Goal: Find specific fact: Find specific fact

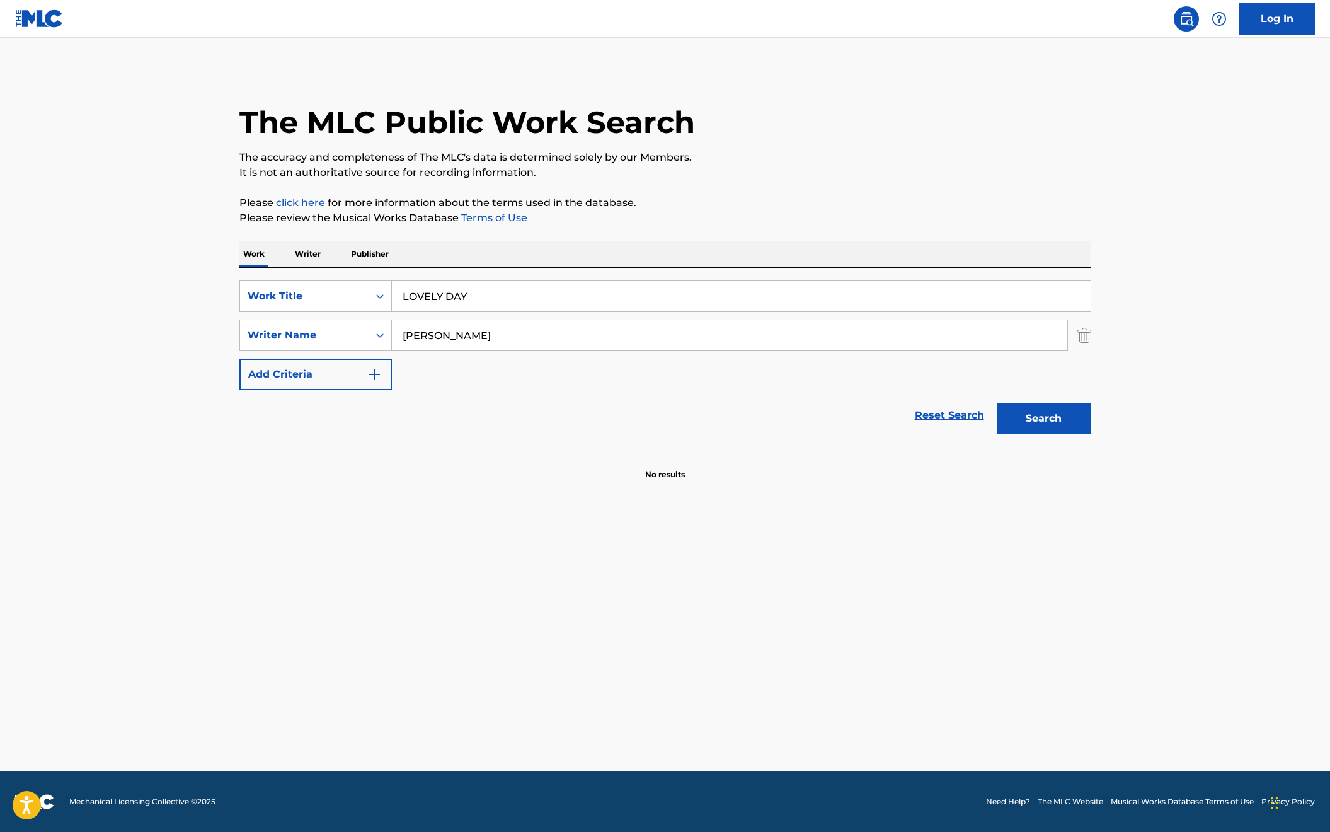
click at [438, 301] on input "LOVELY DAY" at bounding box center [741, 296] width 699 height 30
paste input "ICE DANCE"
type input "ICE DANCE"
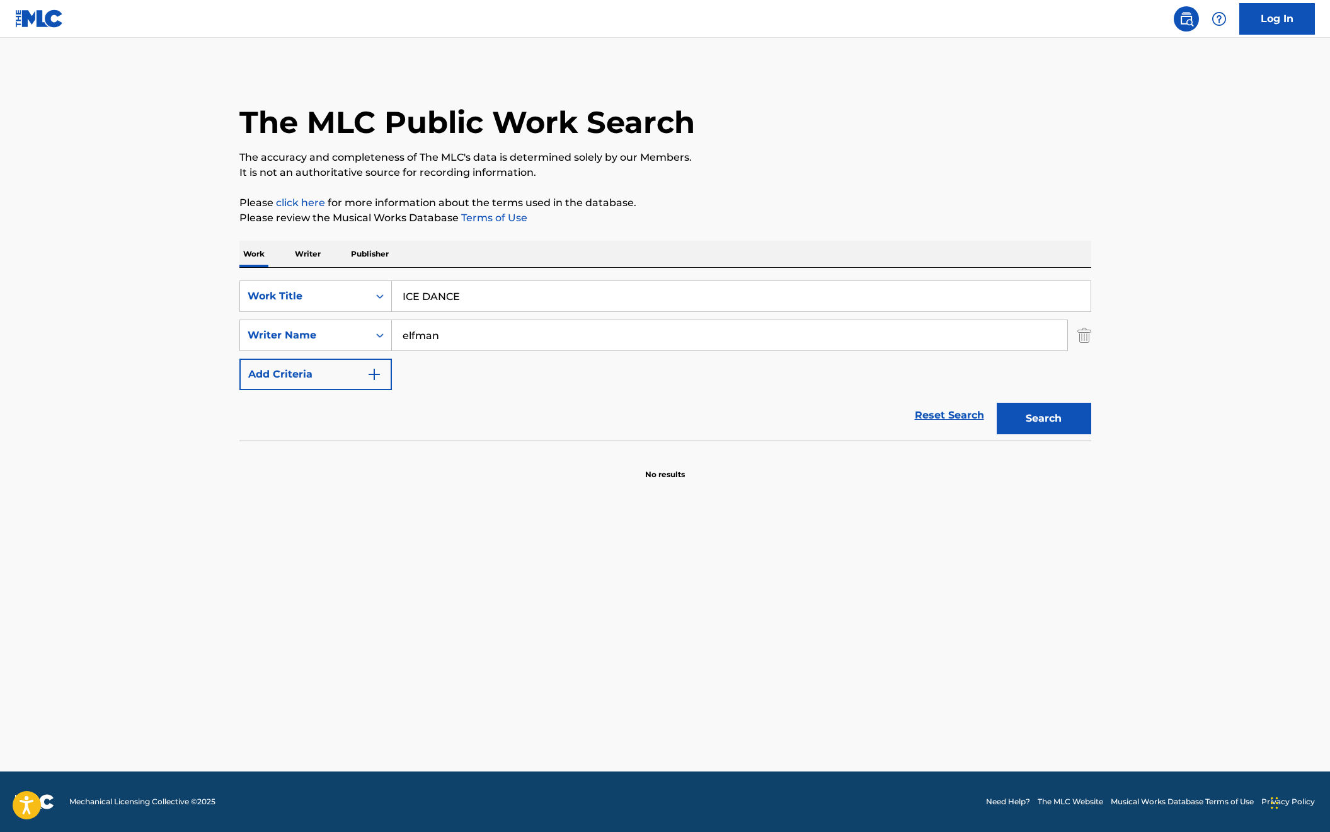
type input "elfman"
click at [997, 403] on button "Search" at bounding box center [1044, 419] width 95 height 32
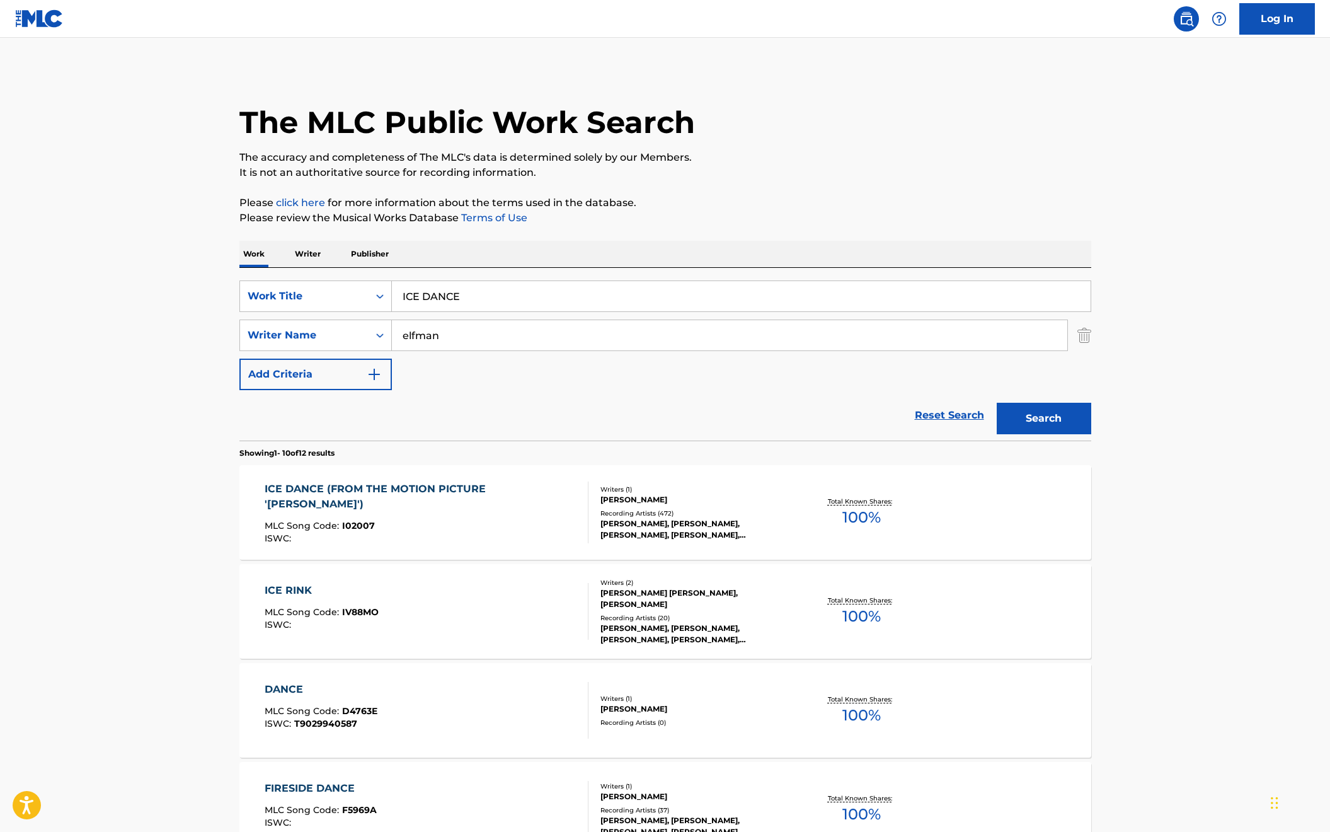
click at [461, 515] on div "ICE DANCE (FROM THE MOTION PICTURE '[PERSON_NAME]') MLC Song Code : I02007 ISWC…" at bounding box center [421, 512] width 313 height 62
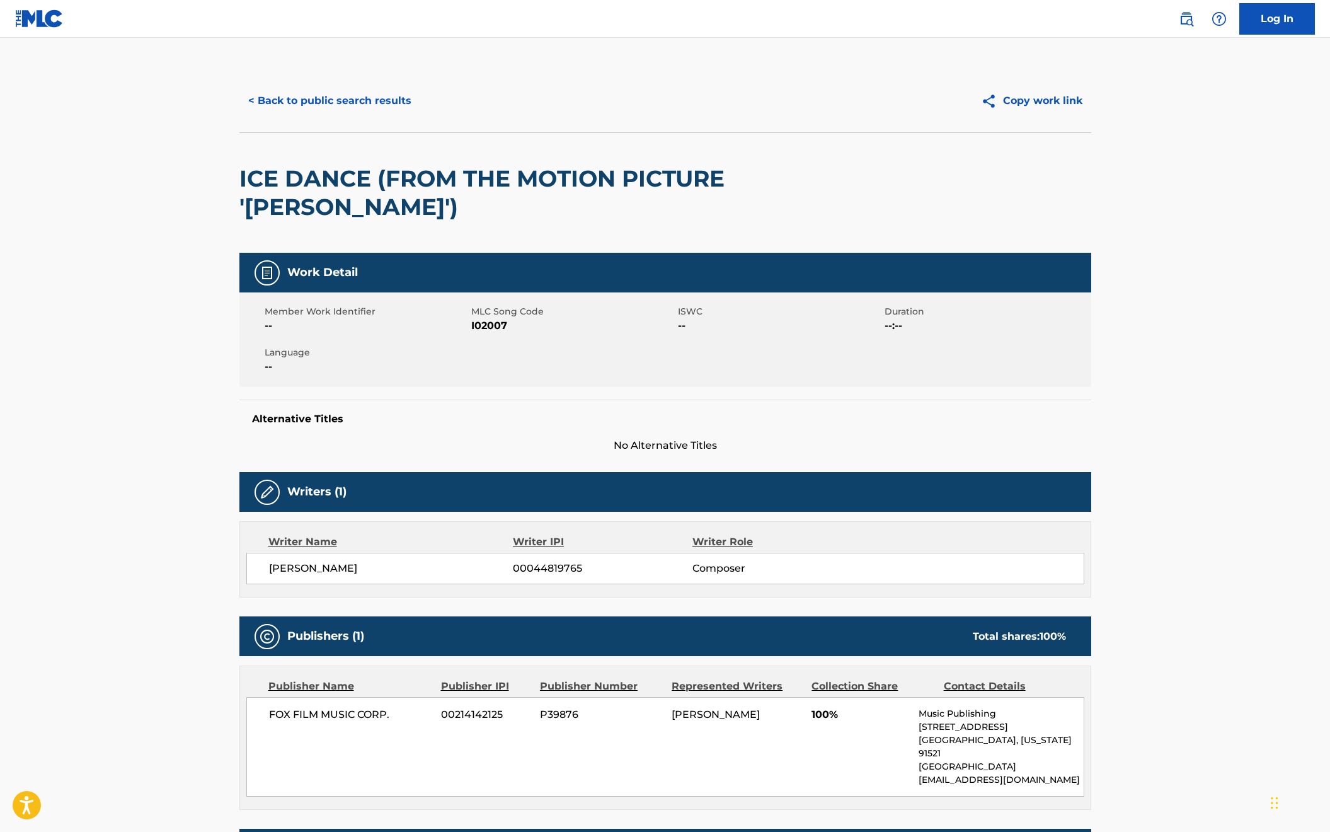
click at [476, 325] on span "I02007" at bounding box center [572, 325] width 203 height 15
copy span "I02007"
